Goal: Obtain resource: Download file/media

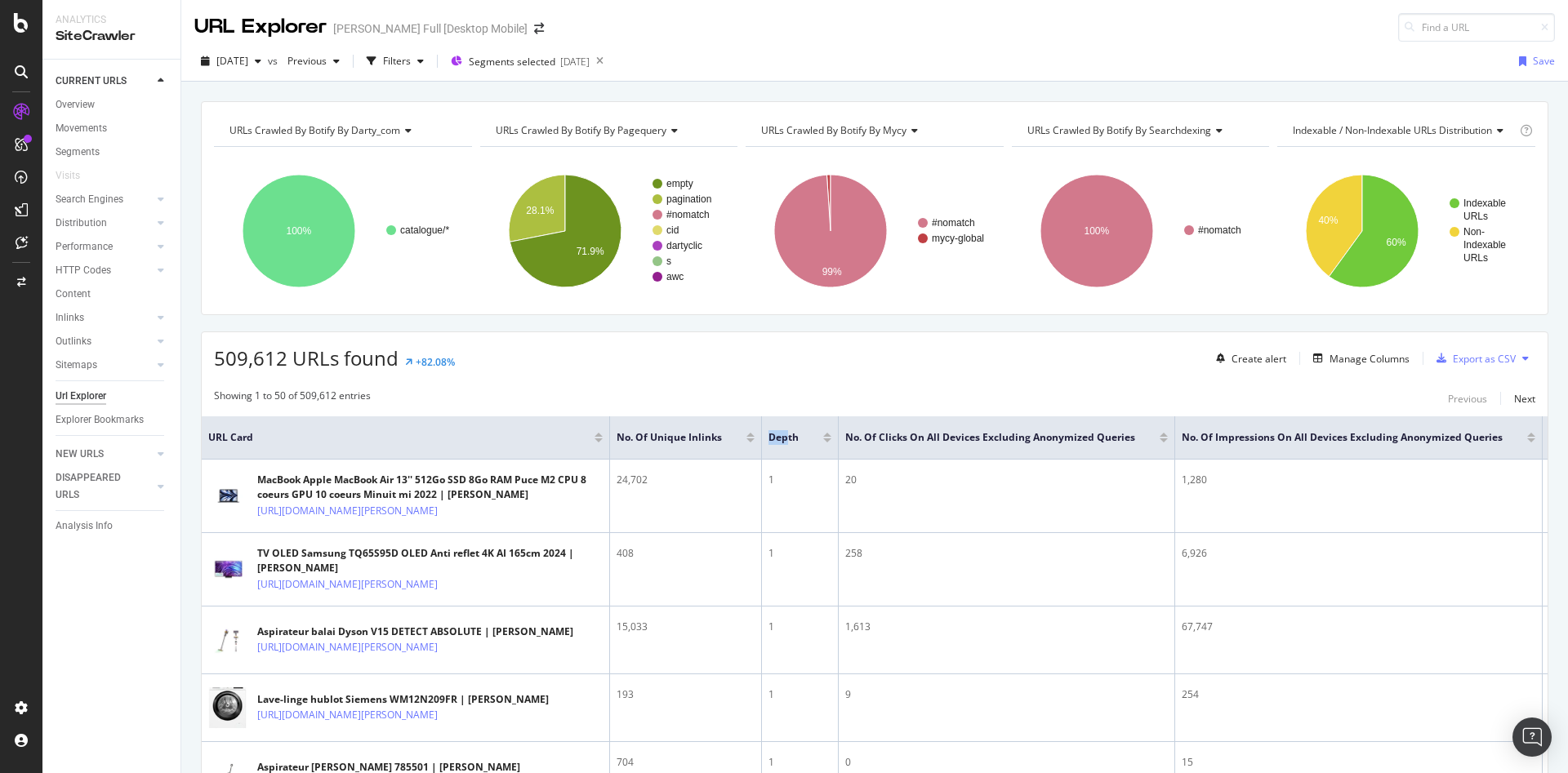
drag, startPoint x: 859, startPoint y: 430, endPoint x: 767, endPoint y: 446, distance: 93.4
click at [767, 446] on th "Depth" at bounding box center [801, 438] width 76 height 43
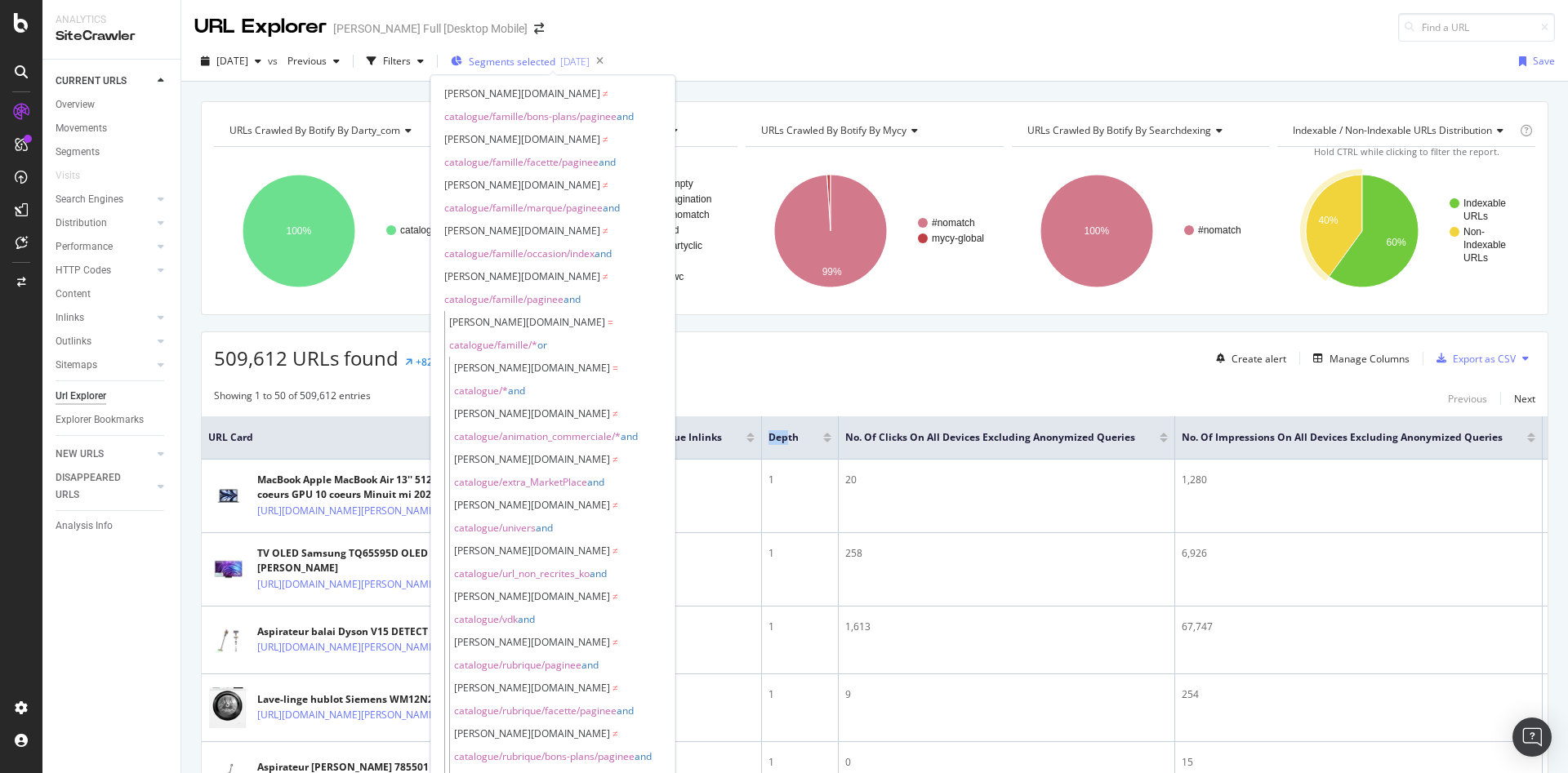
click at [533, 62] on span "Segments selected" at bounding box center [512, 61] width 87 height 14
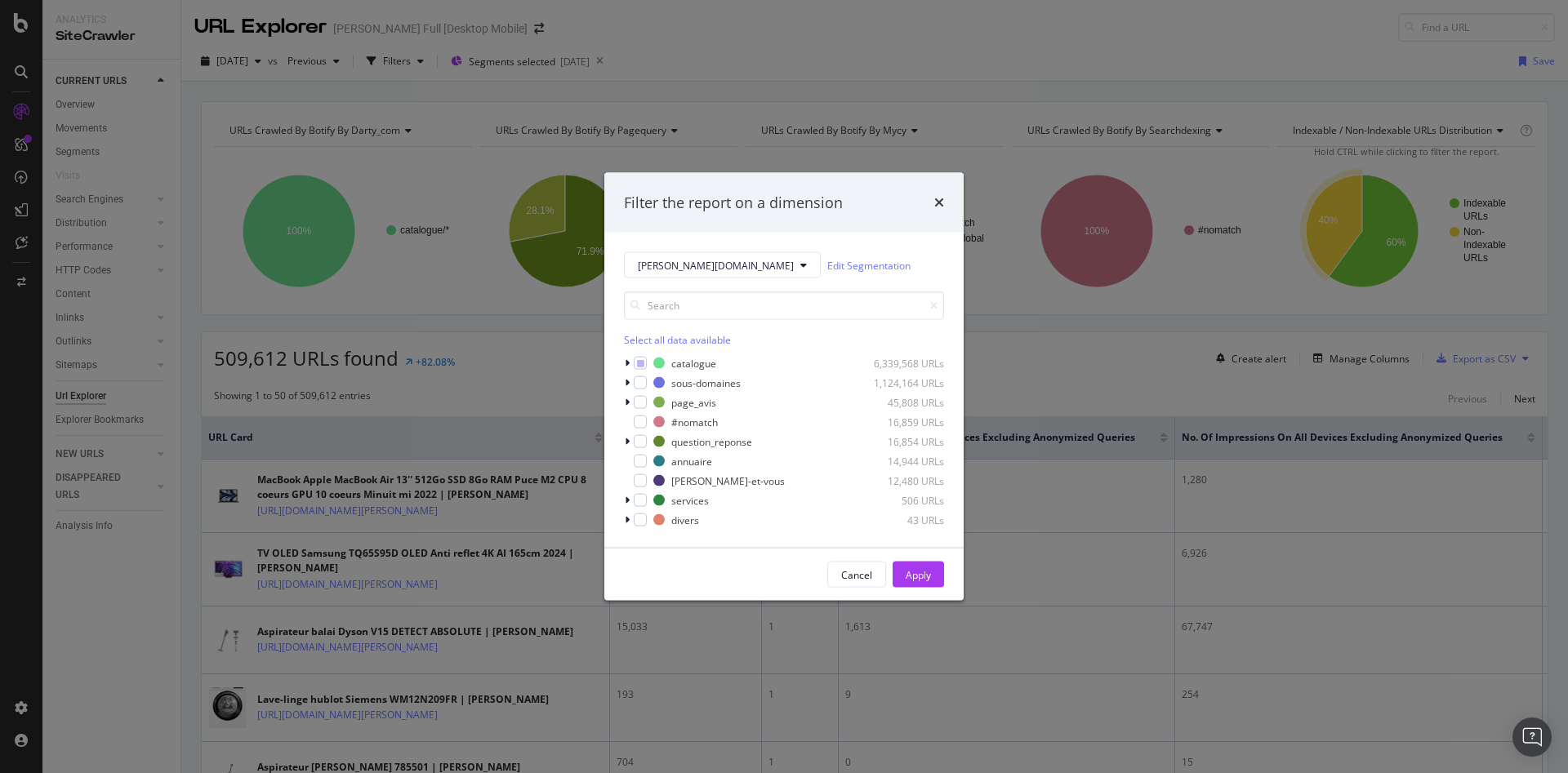
click at [621, 363] on div "[PERSON_NAME][DOMAIN_NAME] Edit Segmentation Select all data available catalogu…" at bounding box center [784, 389] width 359 height 315
click at [624, 363] on div "modal" at bounding box center [629, 363] width 10 height 16
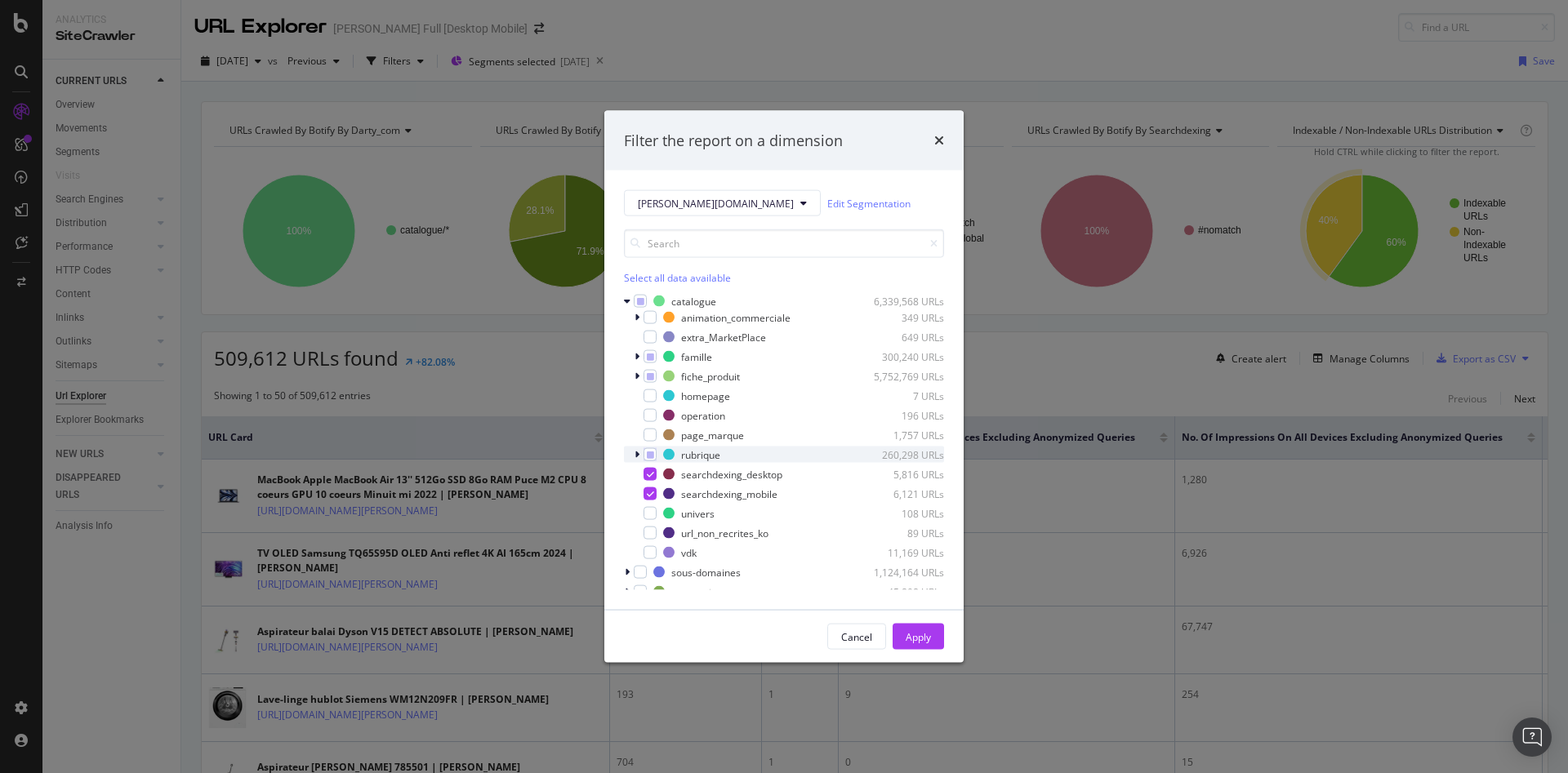
click at [635, 456] on icon "modal" at bounding box center [638, 455] width 5 height 10
click at [645, 529] on icon "modal" at bounding box center [647, 530] width 5 height 10
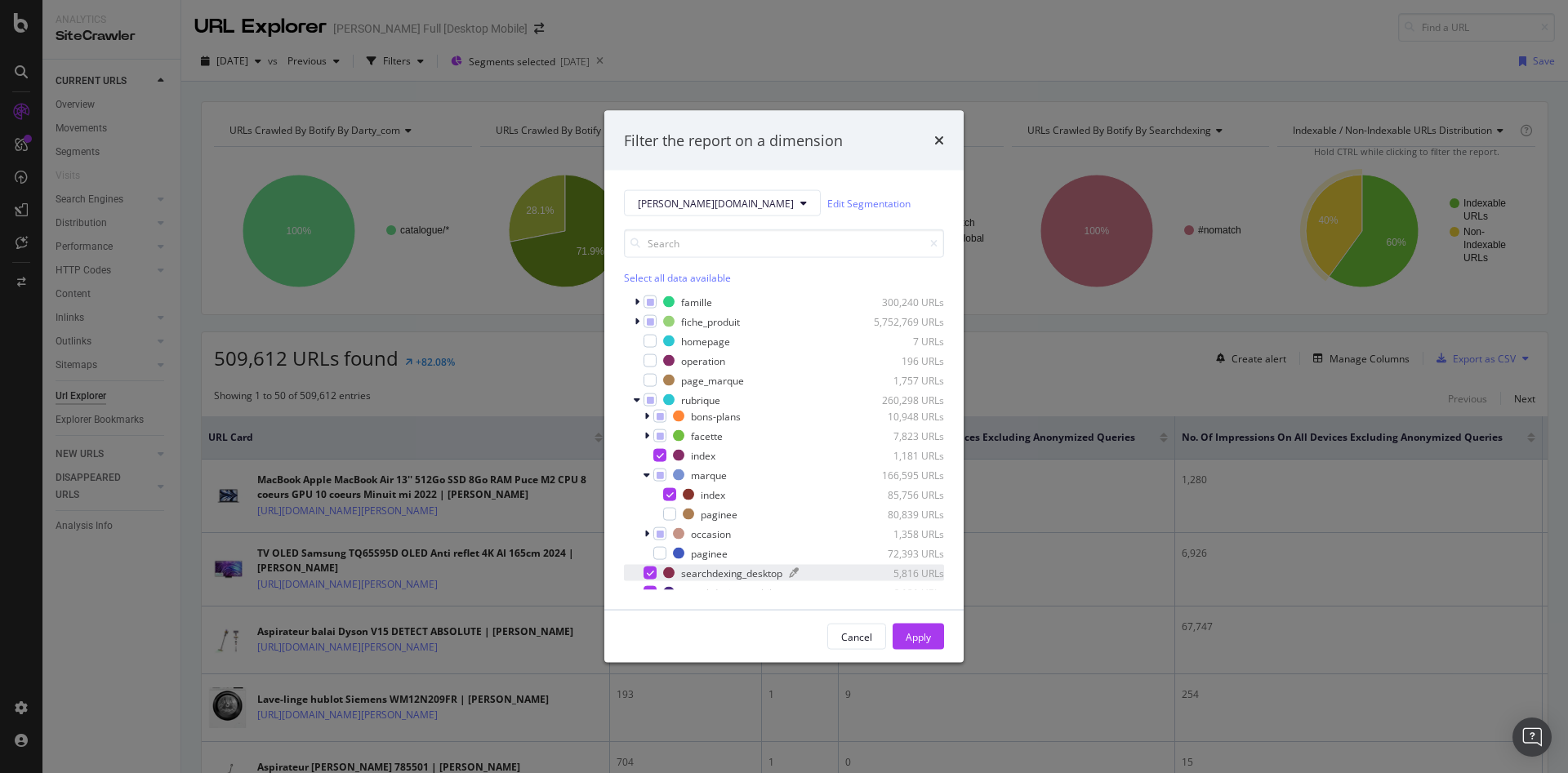
scroll to position [81, 0]
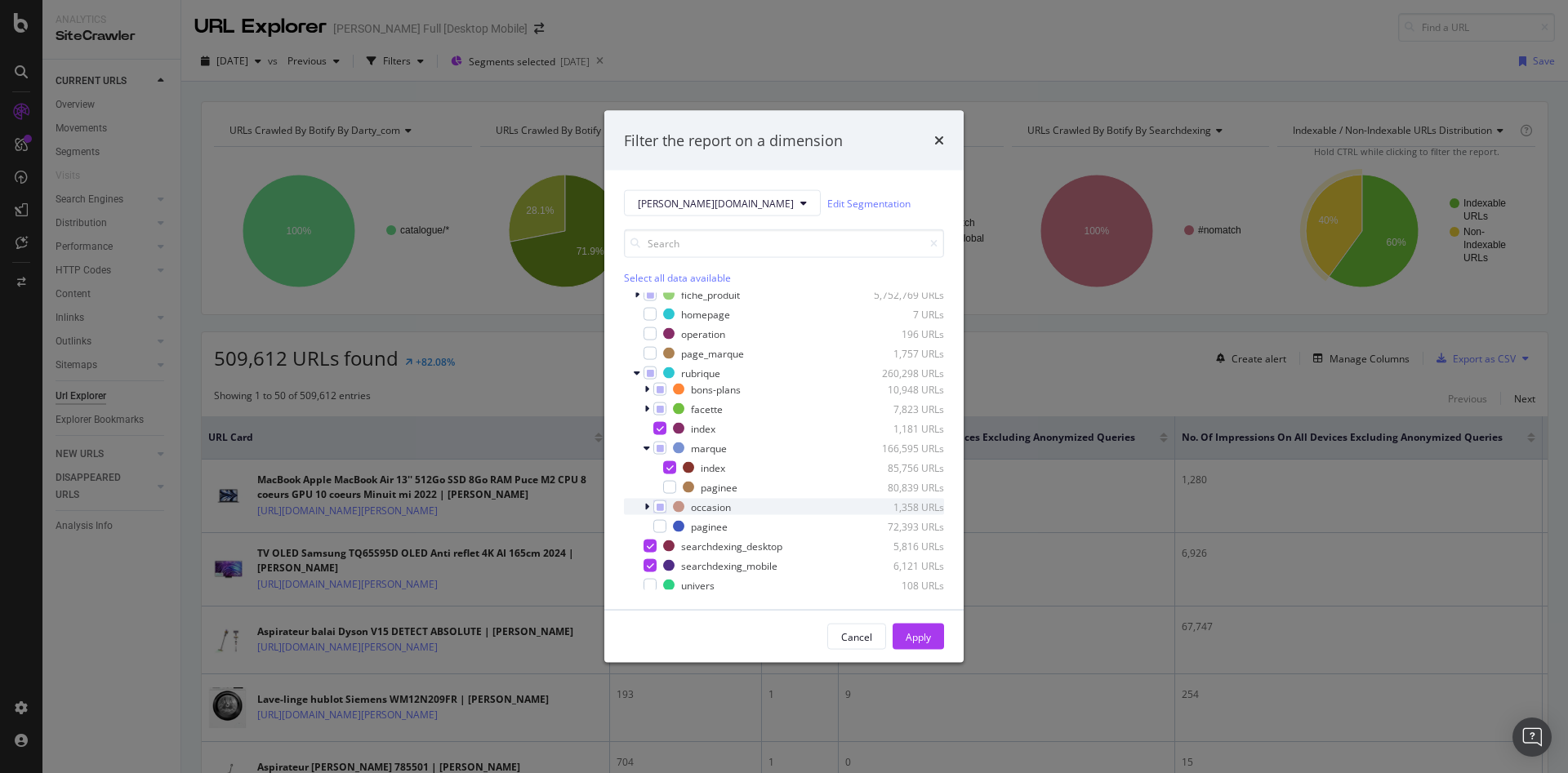
click at [648, 507] on icon "modal" at bounding box center [647, 507] width 5 height 10
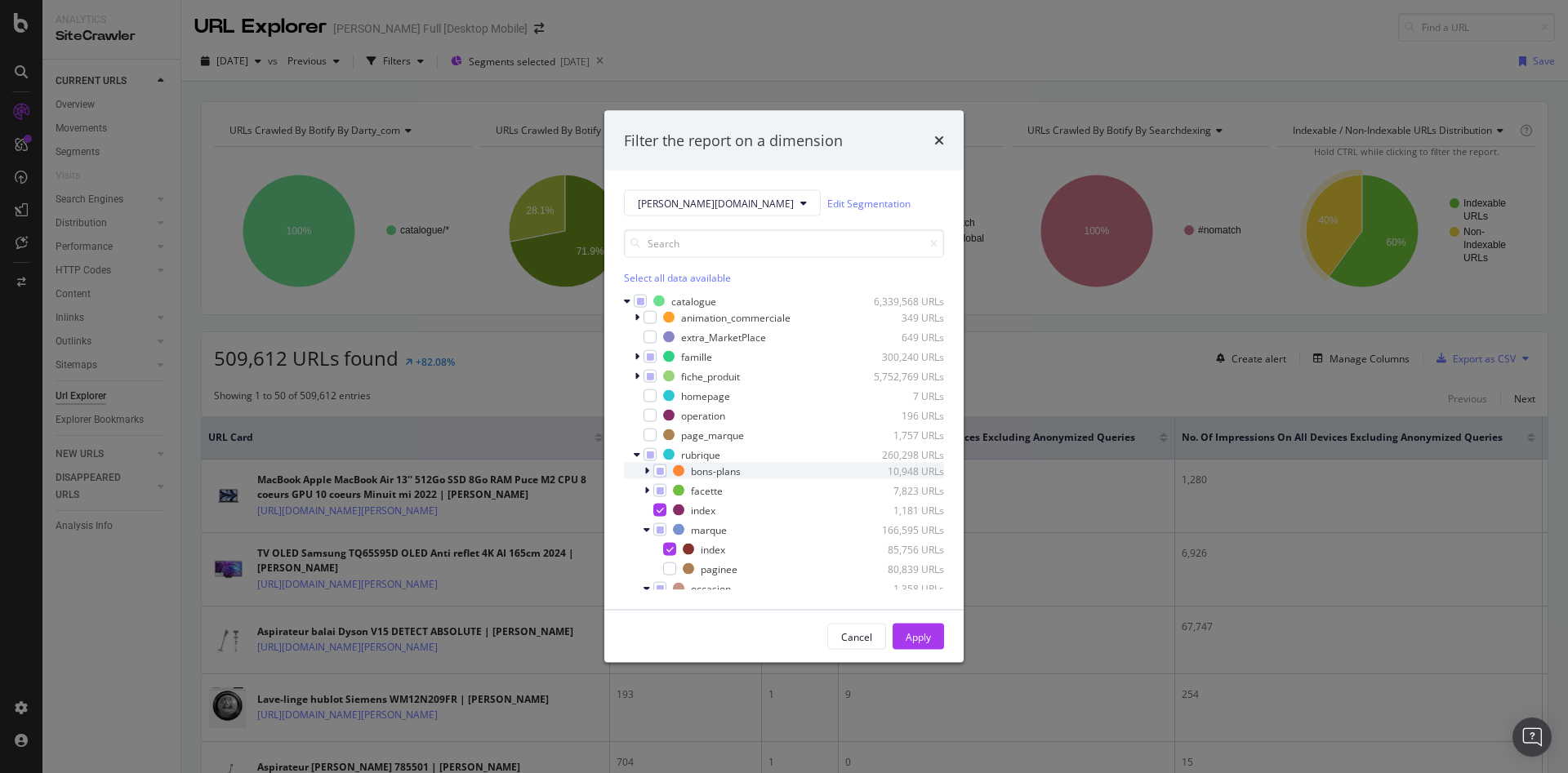
click at [651, 471] on div "modal" at bounding box center [649, 471] width 10 height 16
click at [649, 528] on icon "modal" at bounding box center [647, 530] width 5 height 10
click at [633, 374] on div "fiche_produit 5,752,769 URLs" at bounding box center [784, 376] width 320 height 16
click at [632, 355] on div "famille 300,240 URLs" at bounding box center [784, 356] width 320 height 16
click at [646, 394] on icon "modal" at bounding box center [647, 393] width 5 height 10
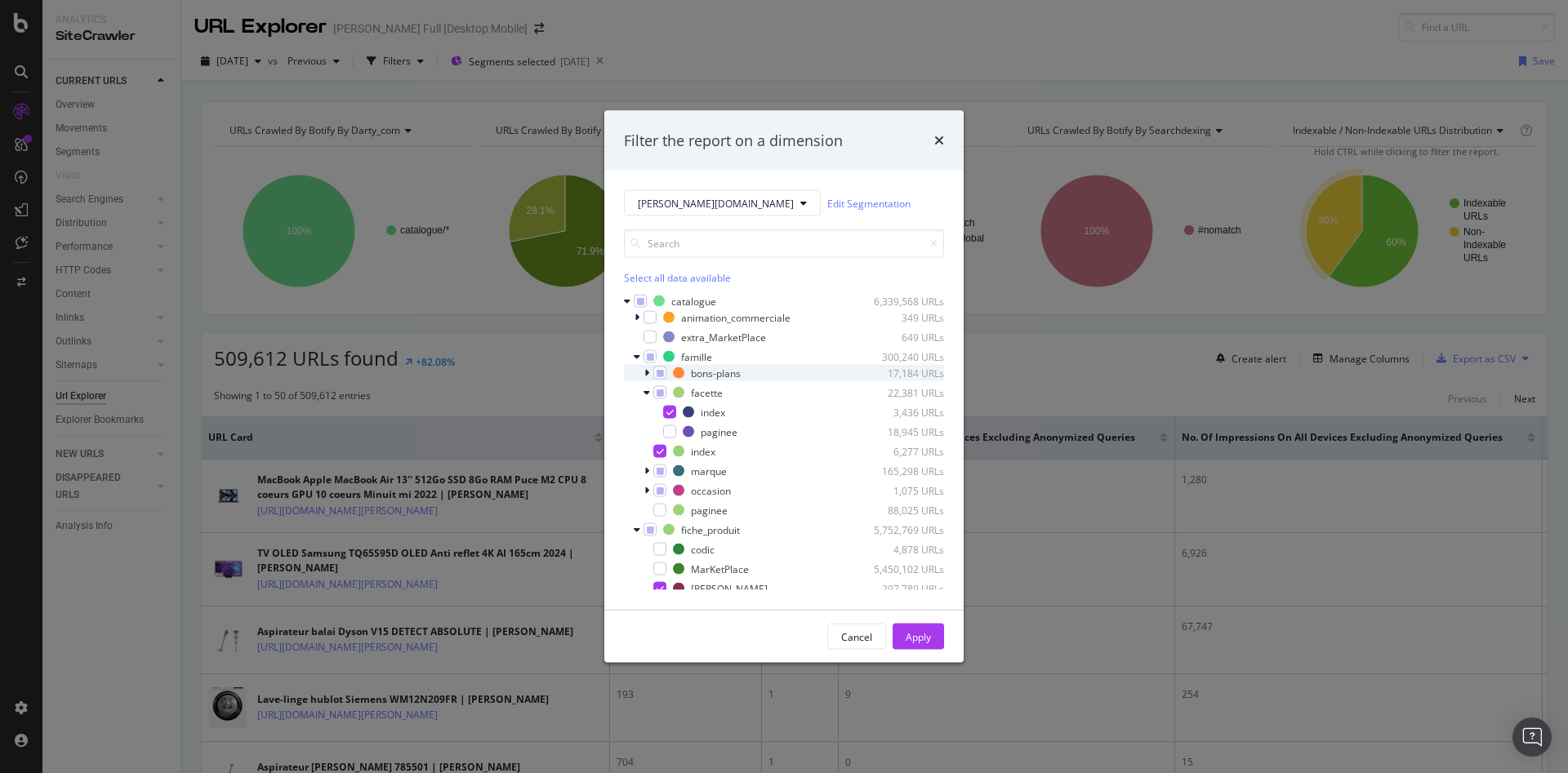
click at [647, 377] on icon "modal" at bounding box center [647, 373] width 5 height 10
click at [647, 506] on icon "modal" at bounding box center [647, 511] width 5 height 10
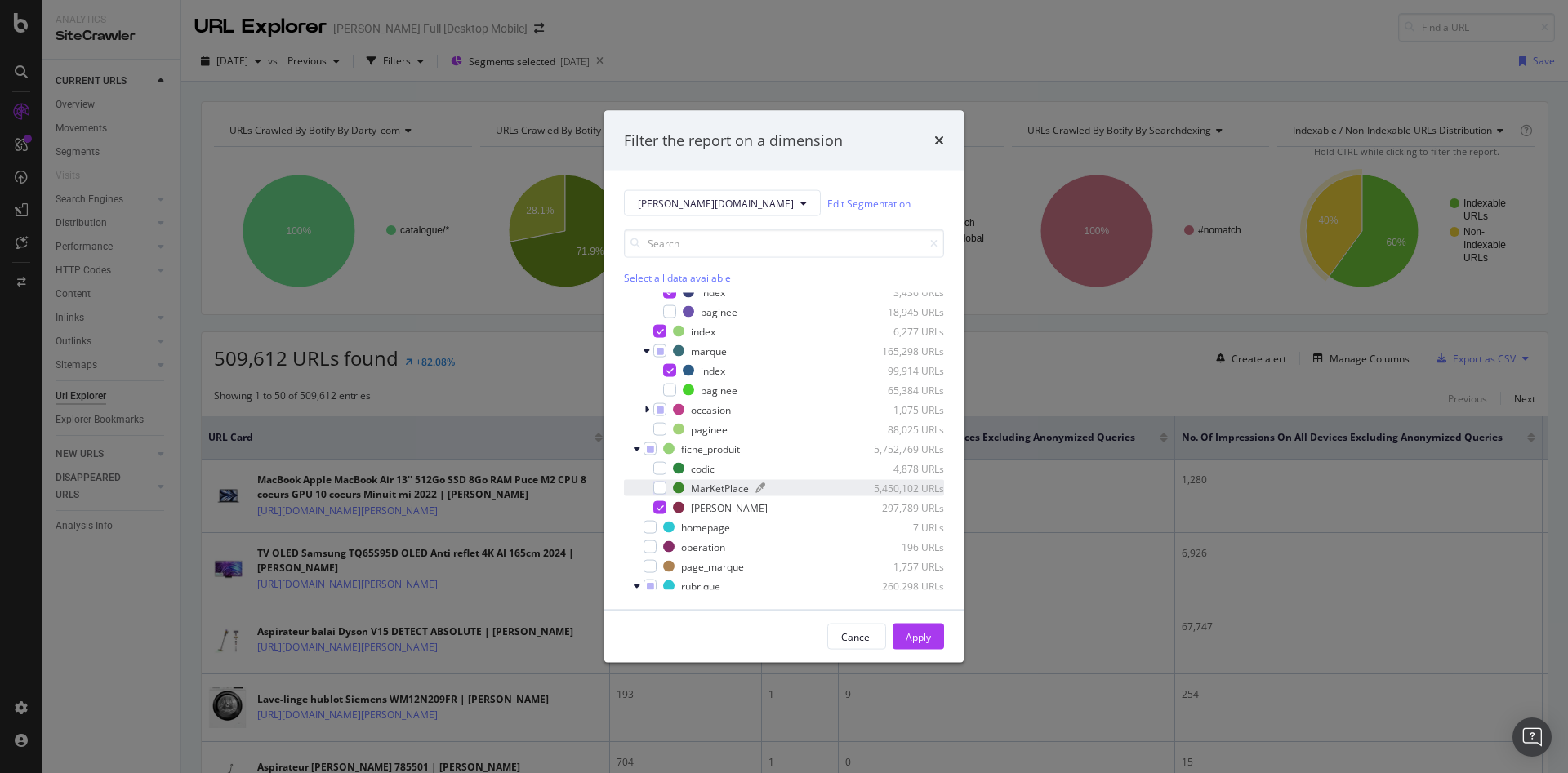
scroll to position [163, 0]
click at [649, 402] on icon "modal" at bounding box center [647, 406] width 5 height 10
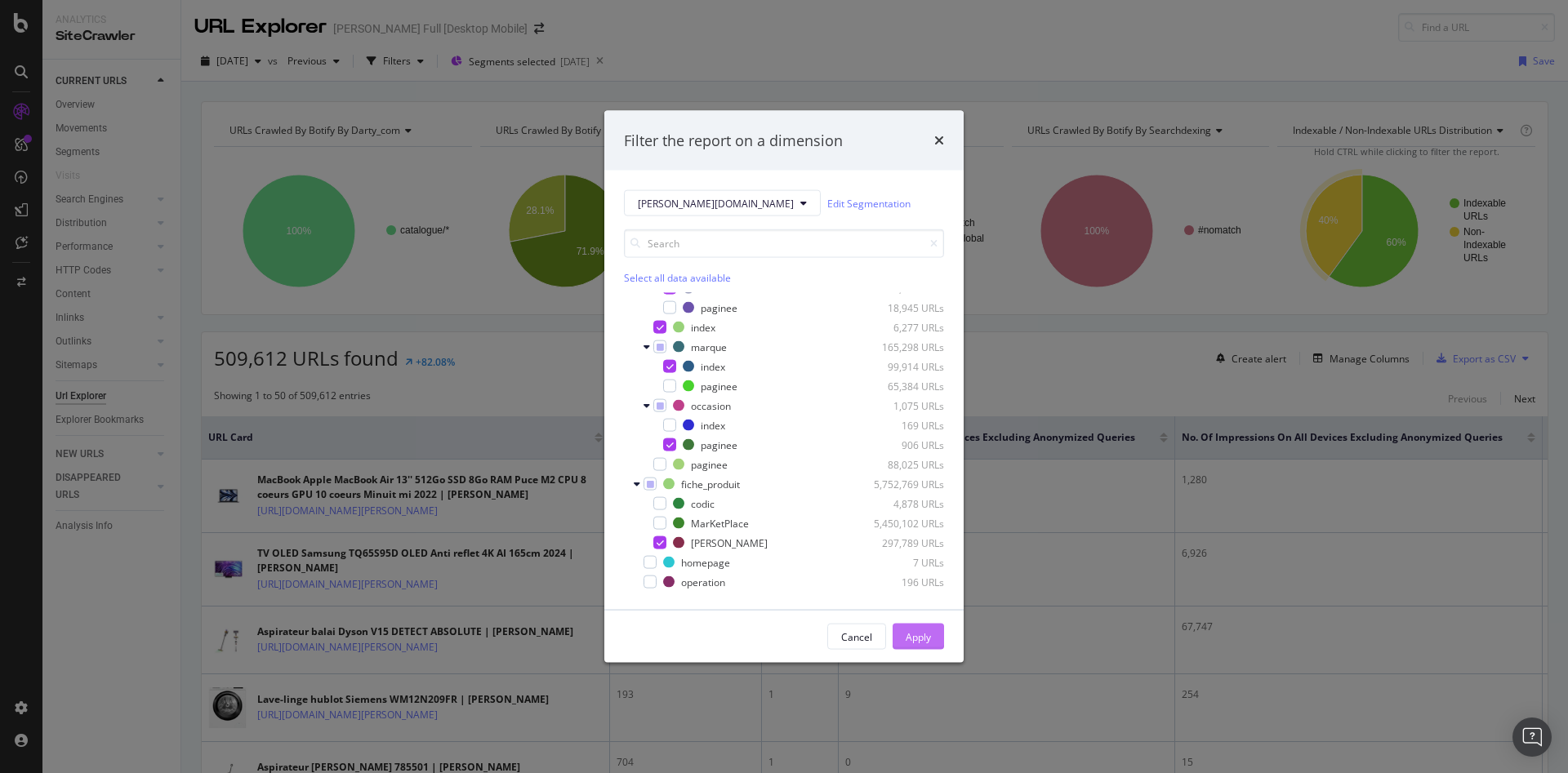
click at [908, 636] on div "Apply" at bounding box center [919, 636] width 25 height 14
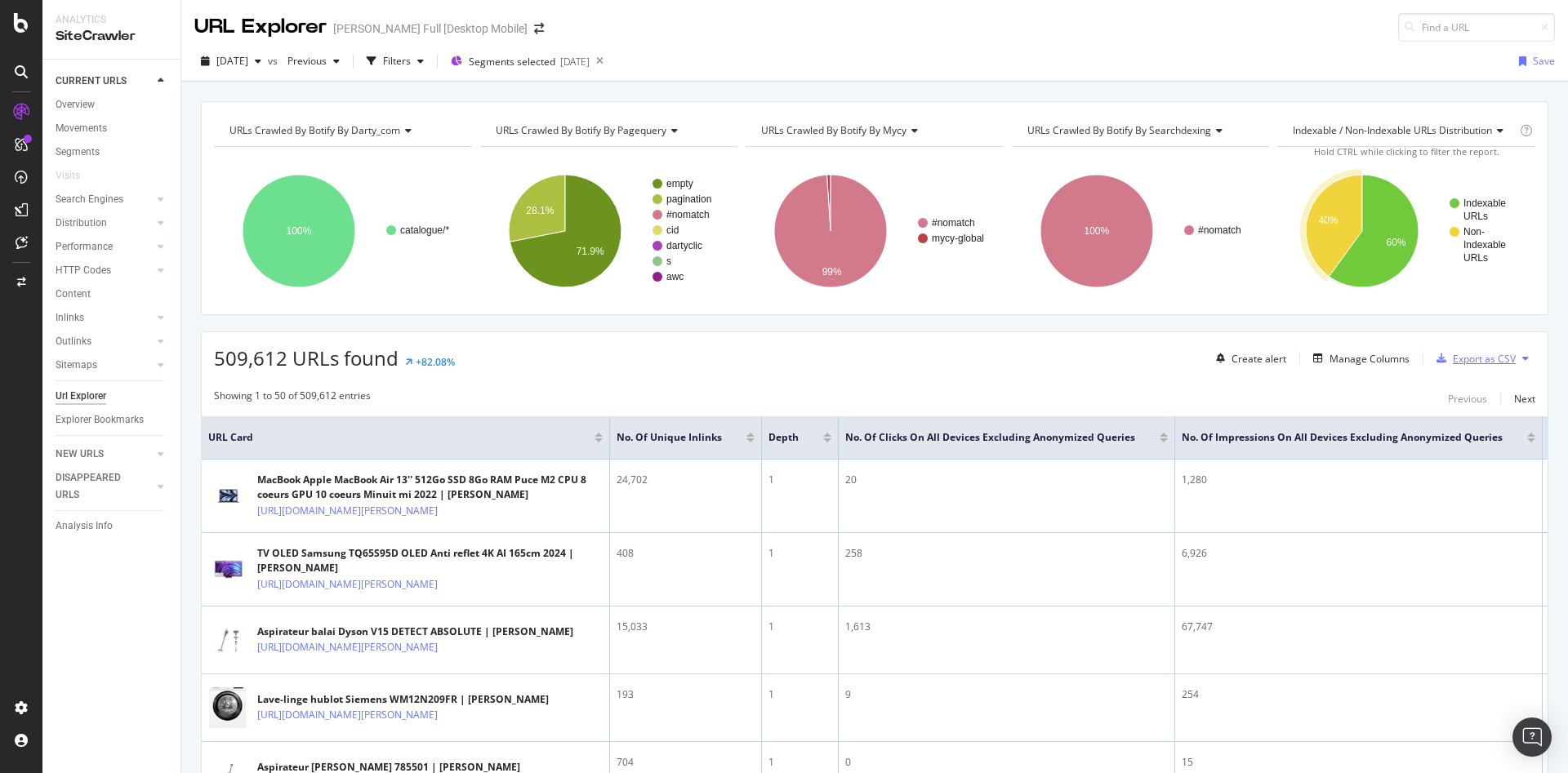
click at [1472, 362] on div "Export as CSV" at bounding box center [1485, 359] width 63 height 14
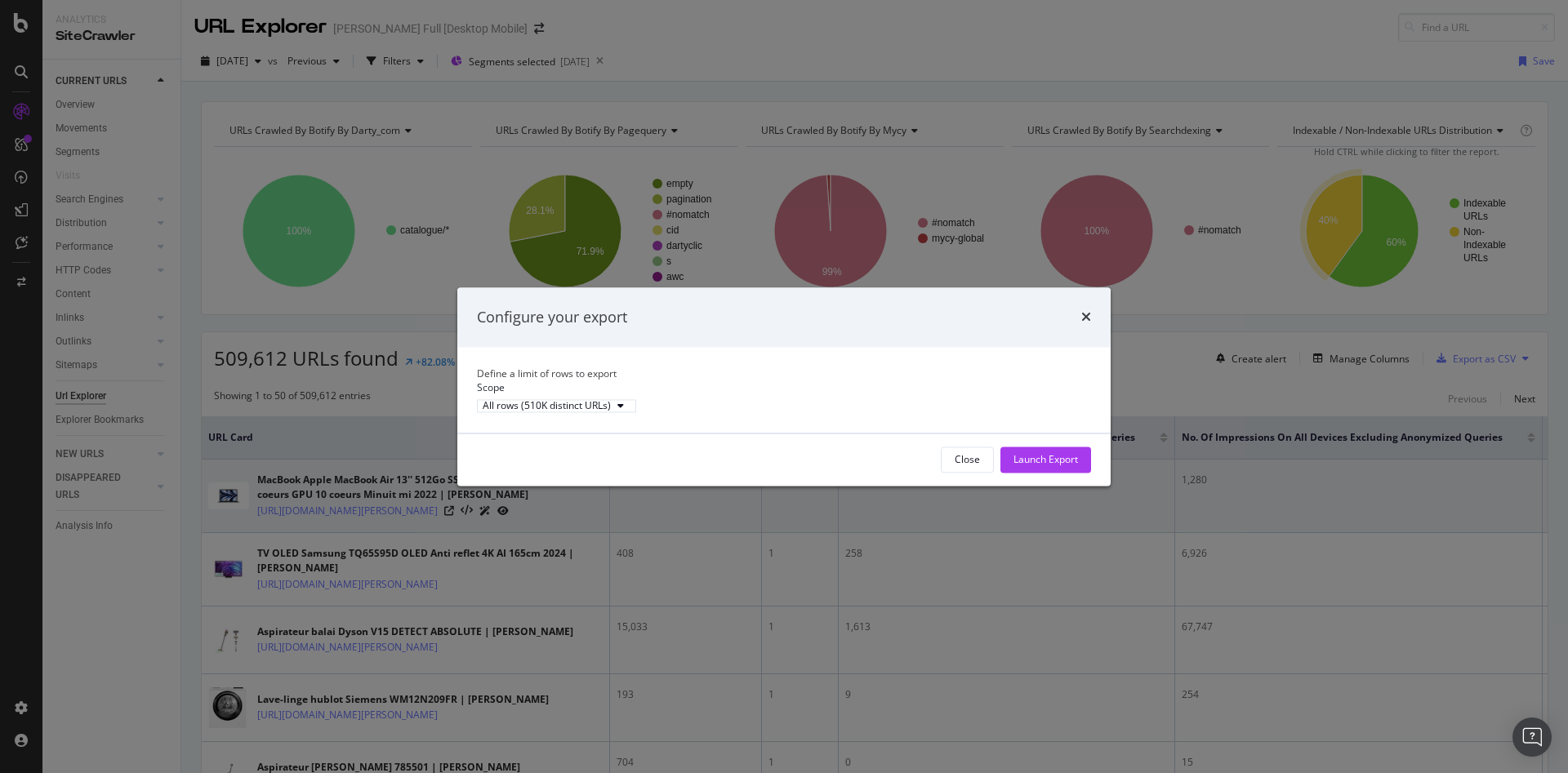
click at [1027, 463] on div "Launch Export" at bounding box center [1046, 459] width 65 height 25
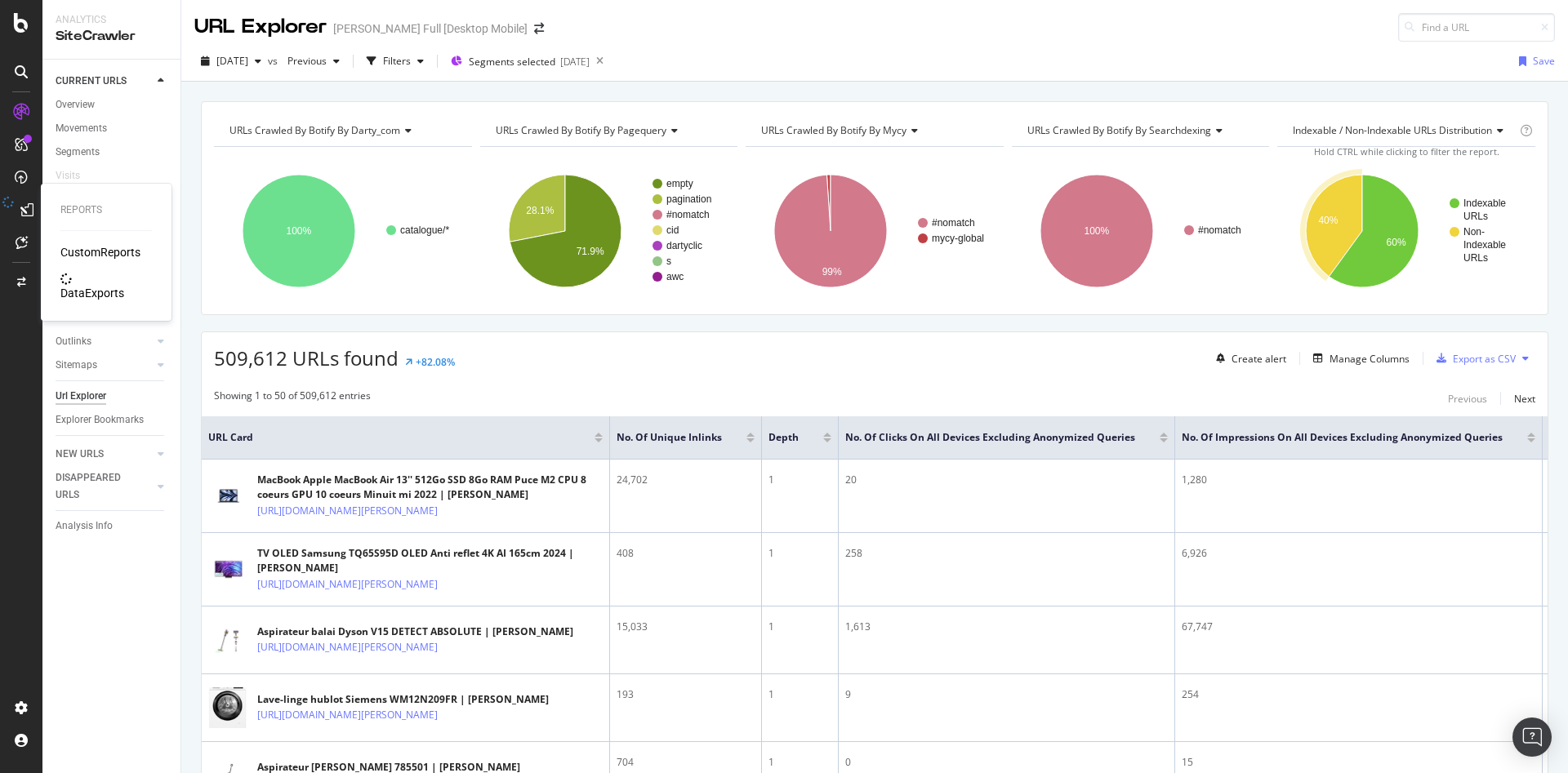
click at [88, 285] on div "DataExports" at bounding box center [92, 293] width 64 height 16
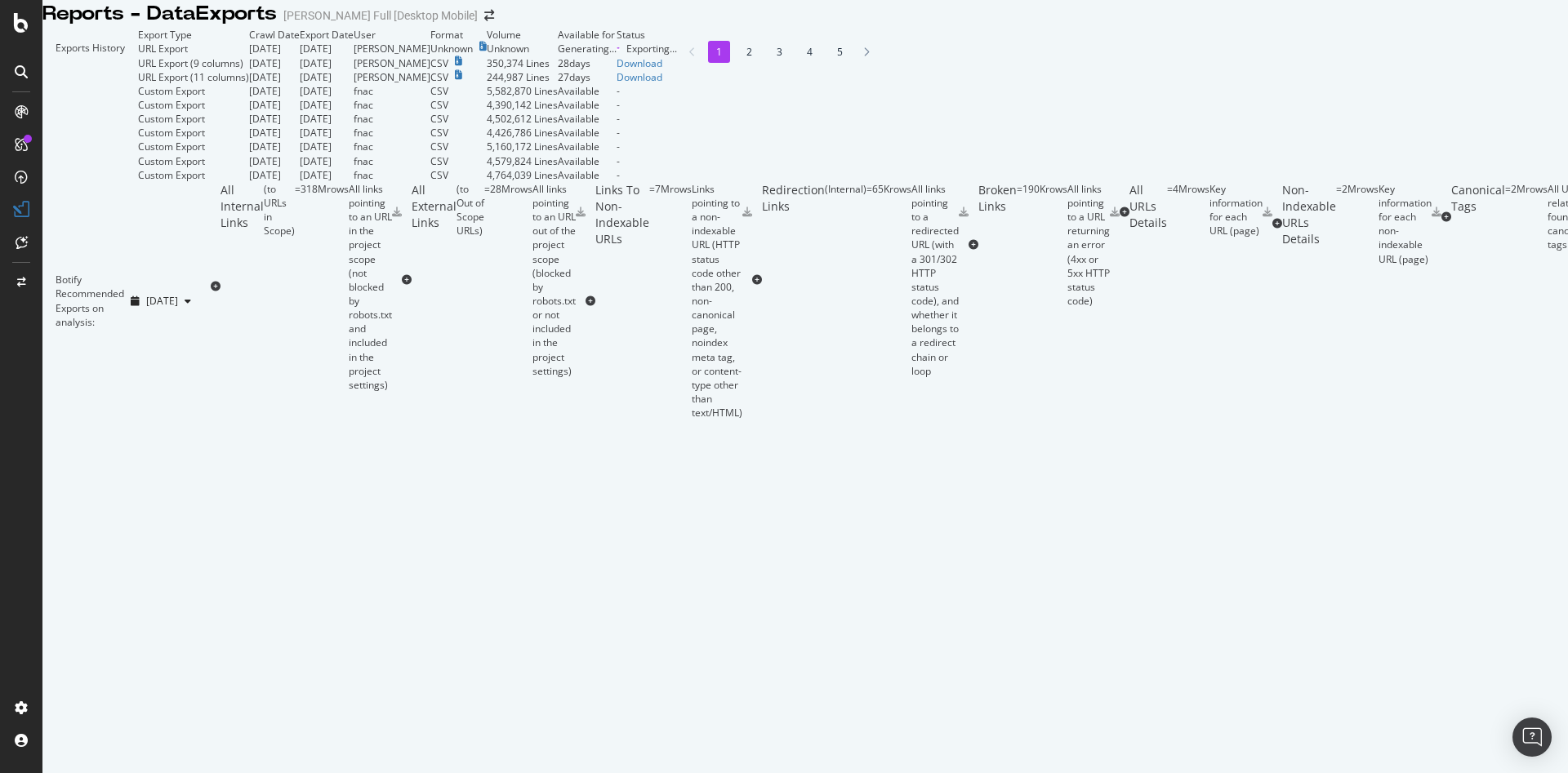
click at [558, 55] on td "Unknown" at bounding box center [522, 48] width 71 height 14
click at [638, 55] on div "Download" at bounding box center [615, 48] width 46 height 14
